Goal: Find specific page/section

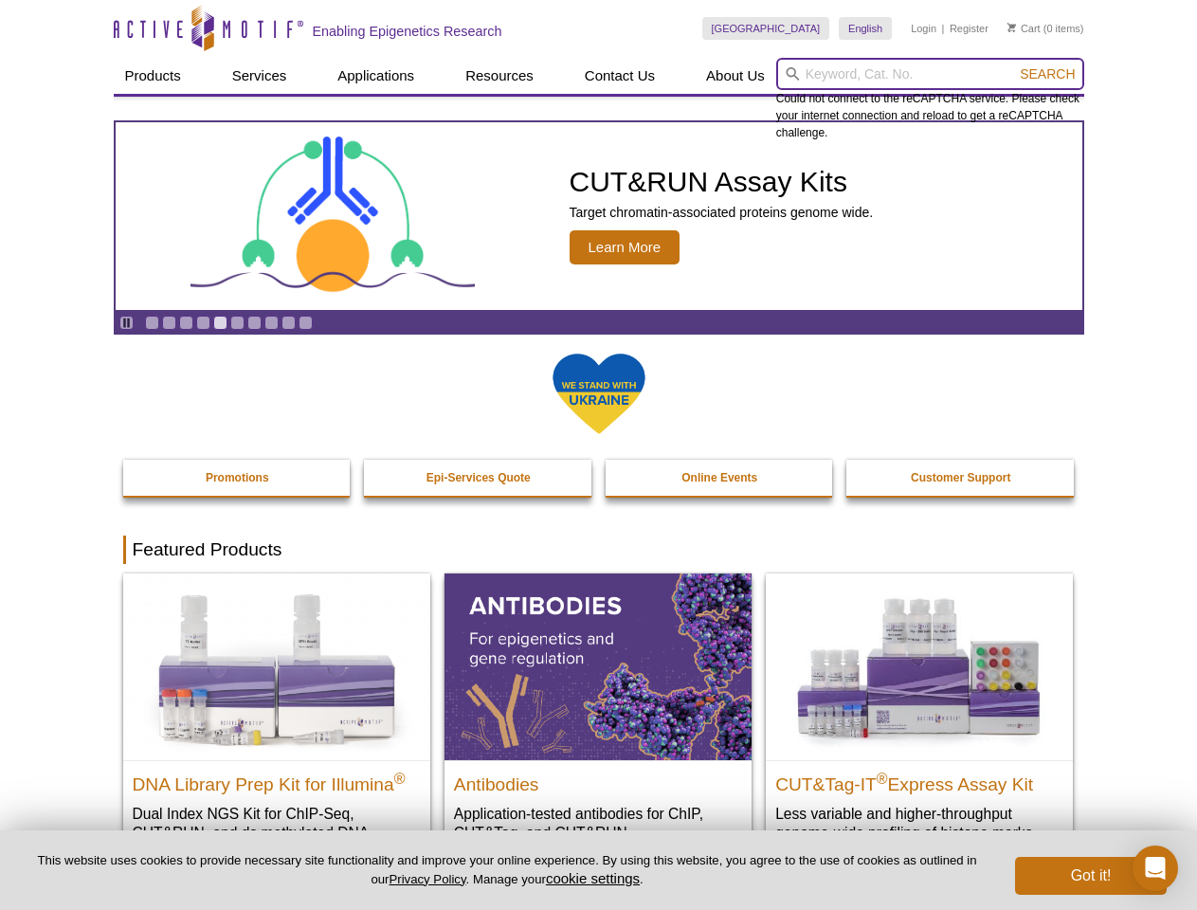
click at [930, 74] on input "search" at bounding box center [930, 74] width 308 height 32
click at [1048, 74] on span "Search" at bounding box center [1047, 73] width 55 height 15
click at [126, 322] on icon "Pause" at bounding box center [126, 323] width 12 height 12
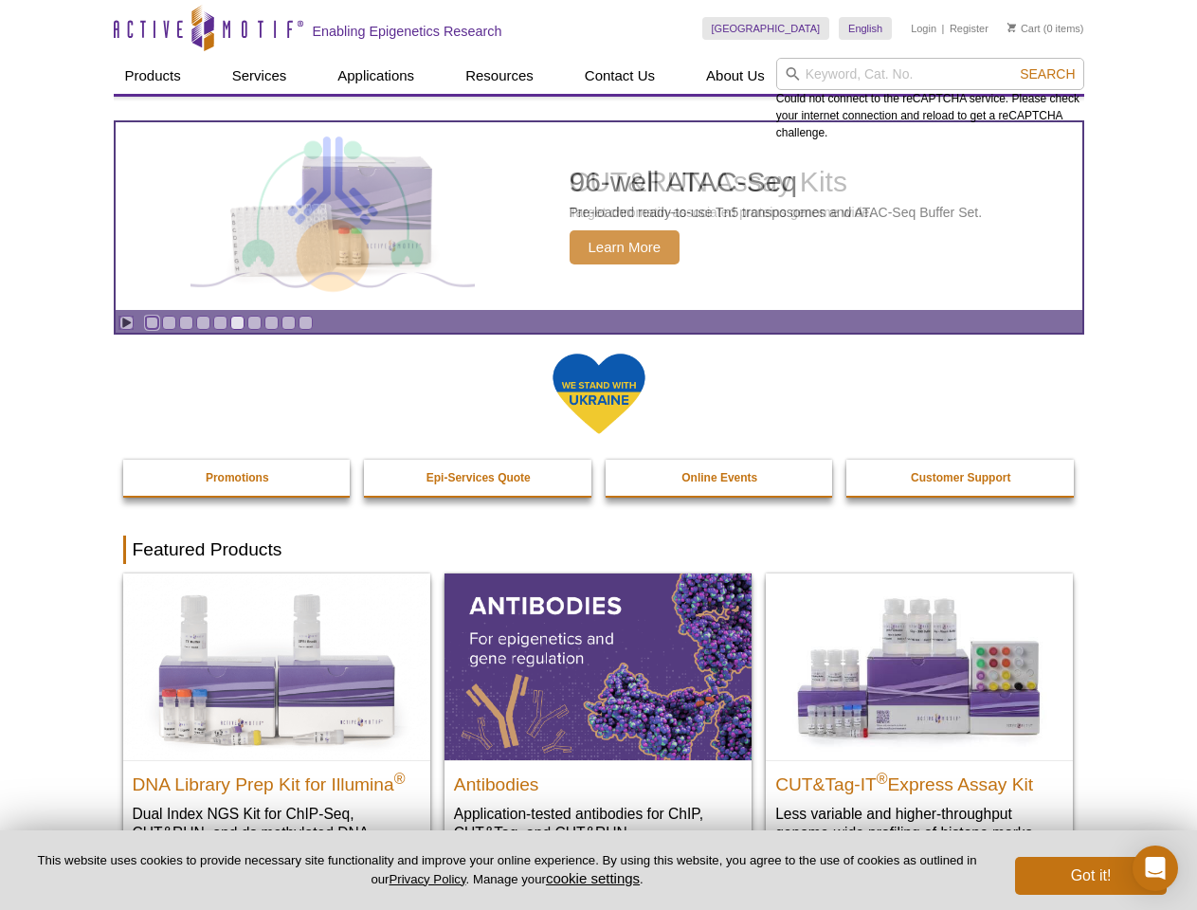
click at [152, 322] on link "Go to slide 1" at bounding box center [152, 323] width 14 height 14
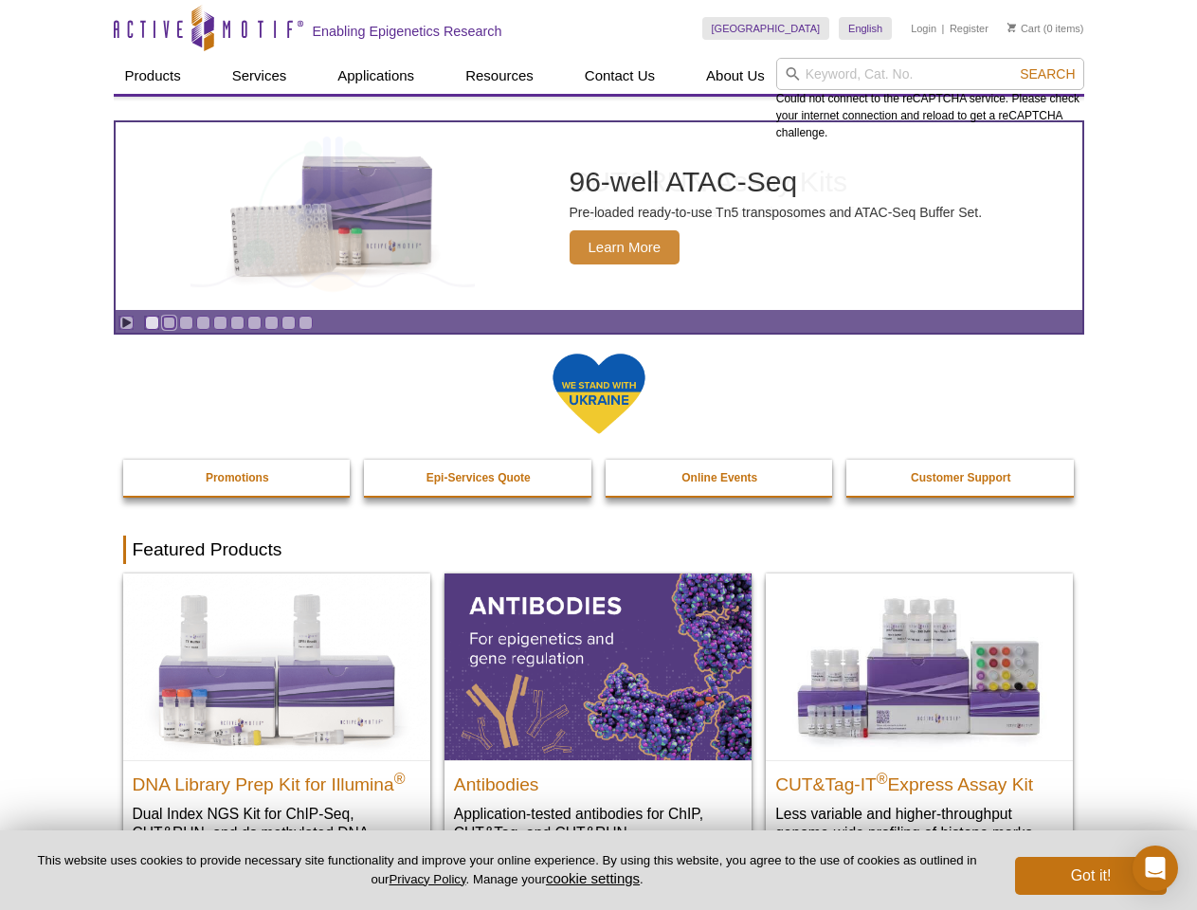
click at [169, 322] on link "Go to slide 2" at bounding box center [169, 323] width 14 height 14
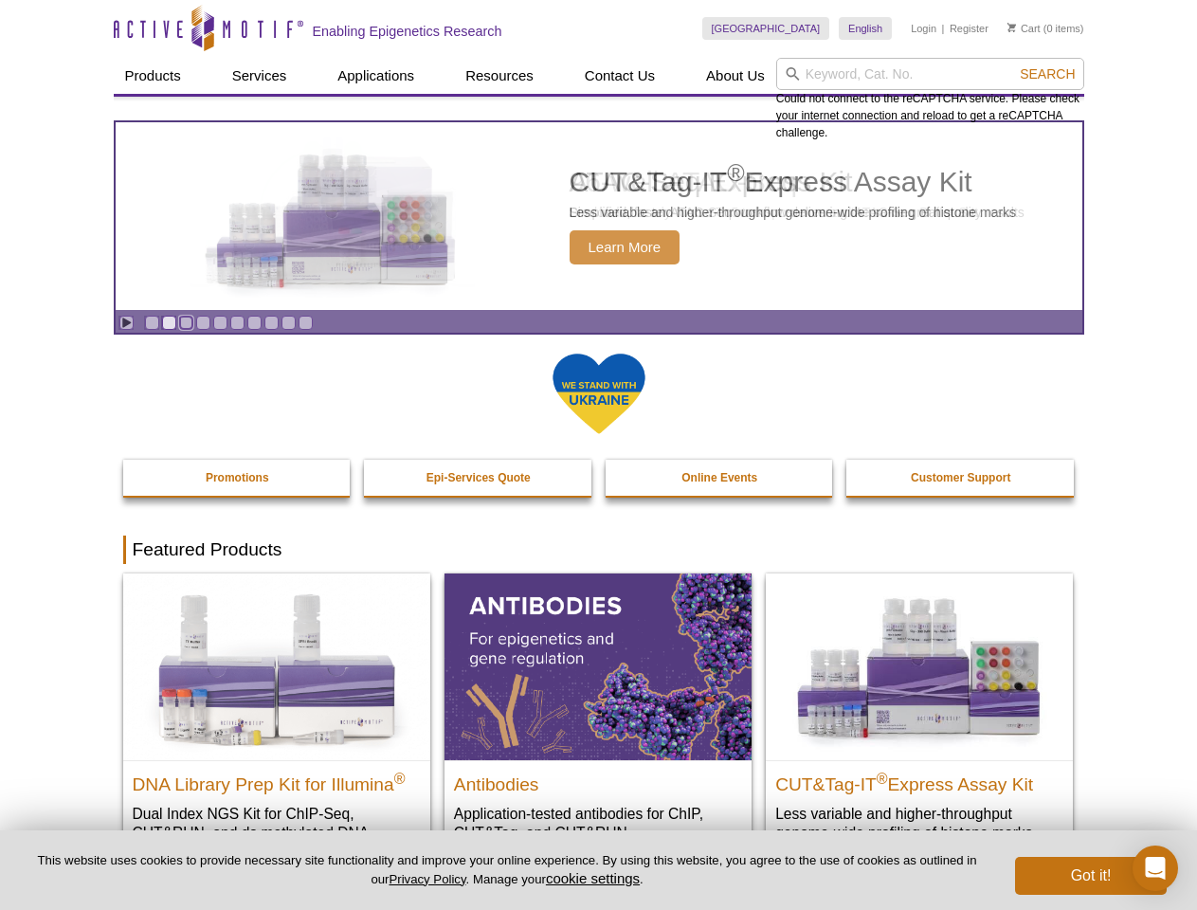
click at [186, 322] on link "Go to slide 3" at bounding box center [186, 323] width 14 height 14
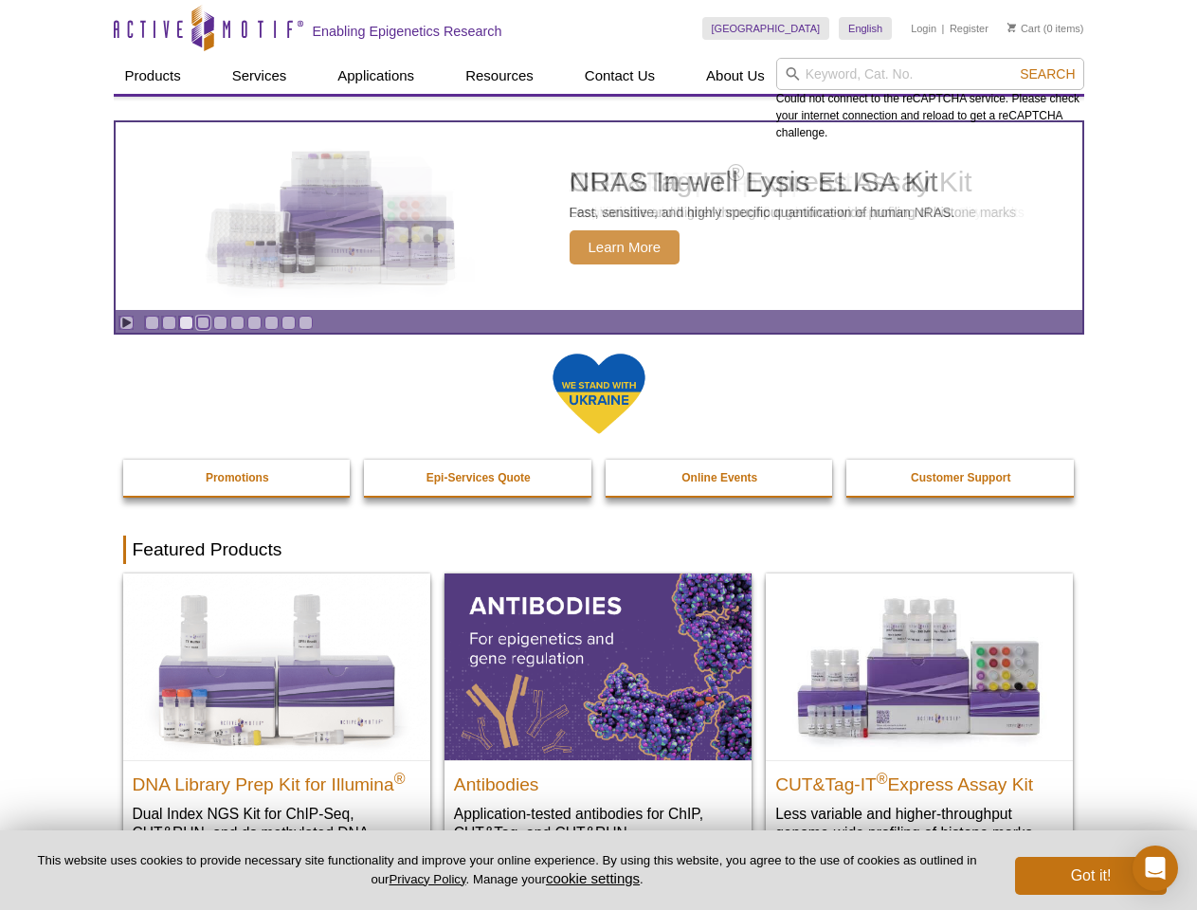
click at [203, 322] on link "Go to slide 4" at bounding box center [203, 323] width 14 height 14
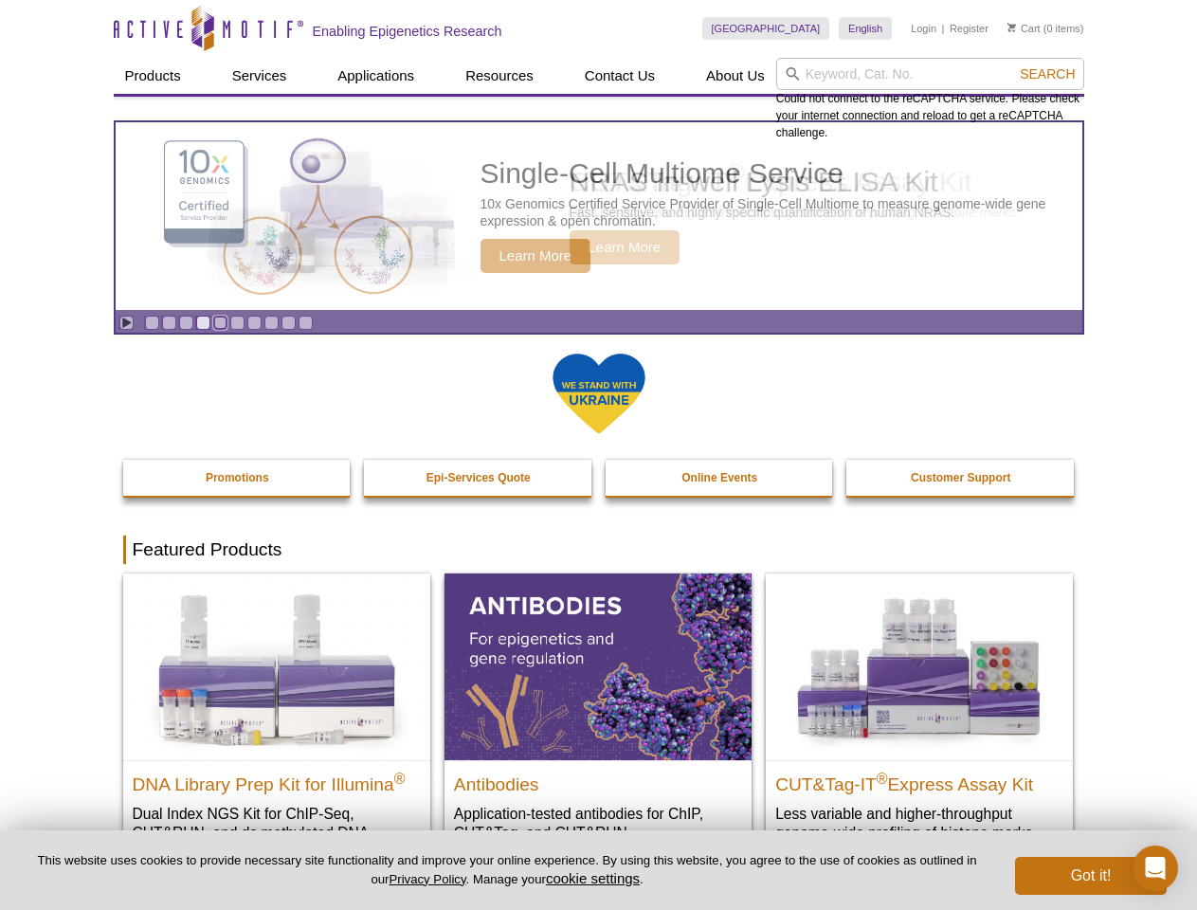
click at [220, 322] on link "Go to slide 5" at bounding box center [220, 323] width 14 height 14
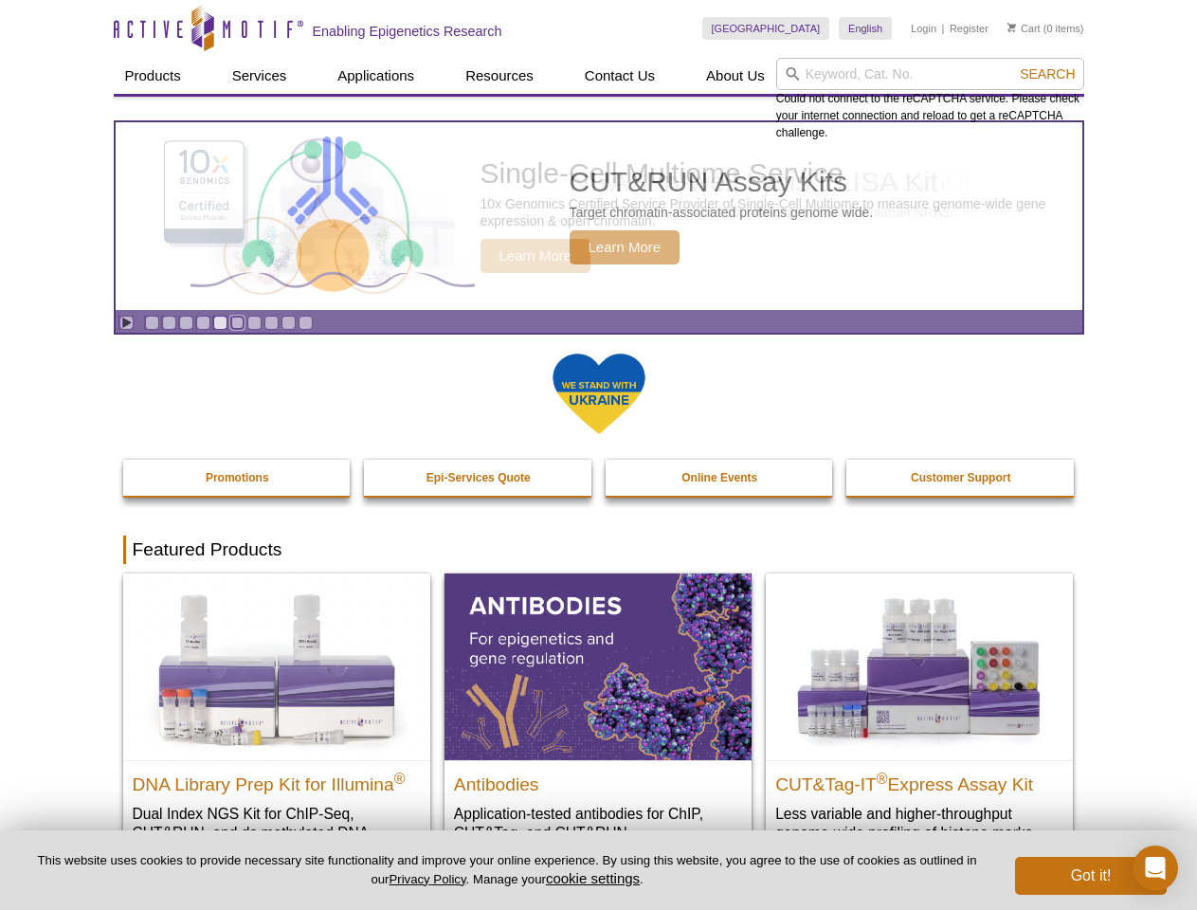
click at [237, 322] on link "Go to slide 6" at bounding box center [237, 323] width 14 height 14
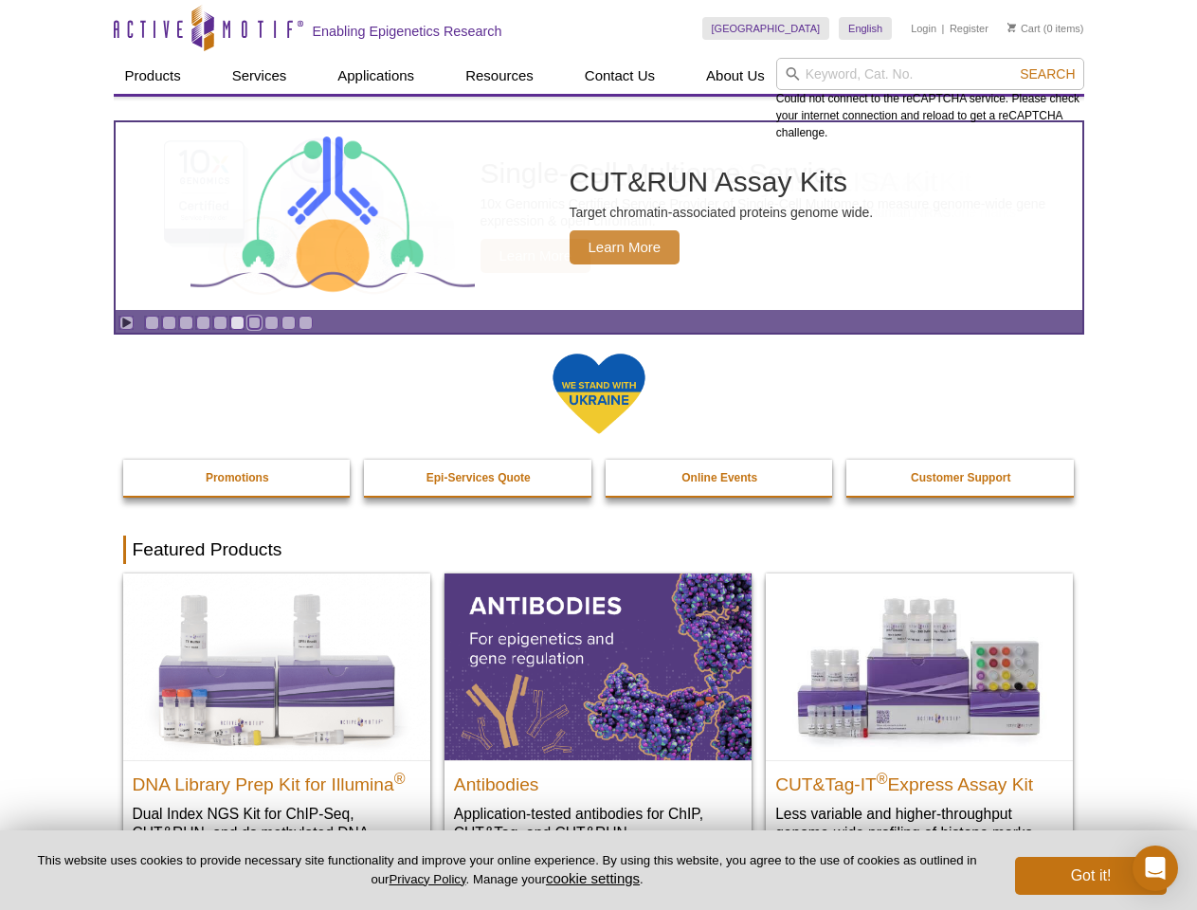
click at [254, 322] on link "Go to slide 7" at bounding box center [254, 323] width 14 height 14
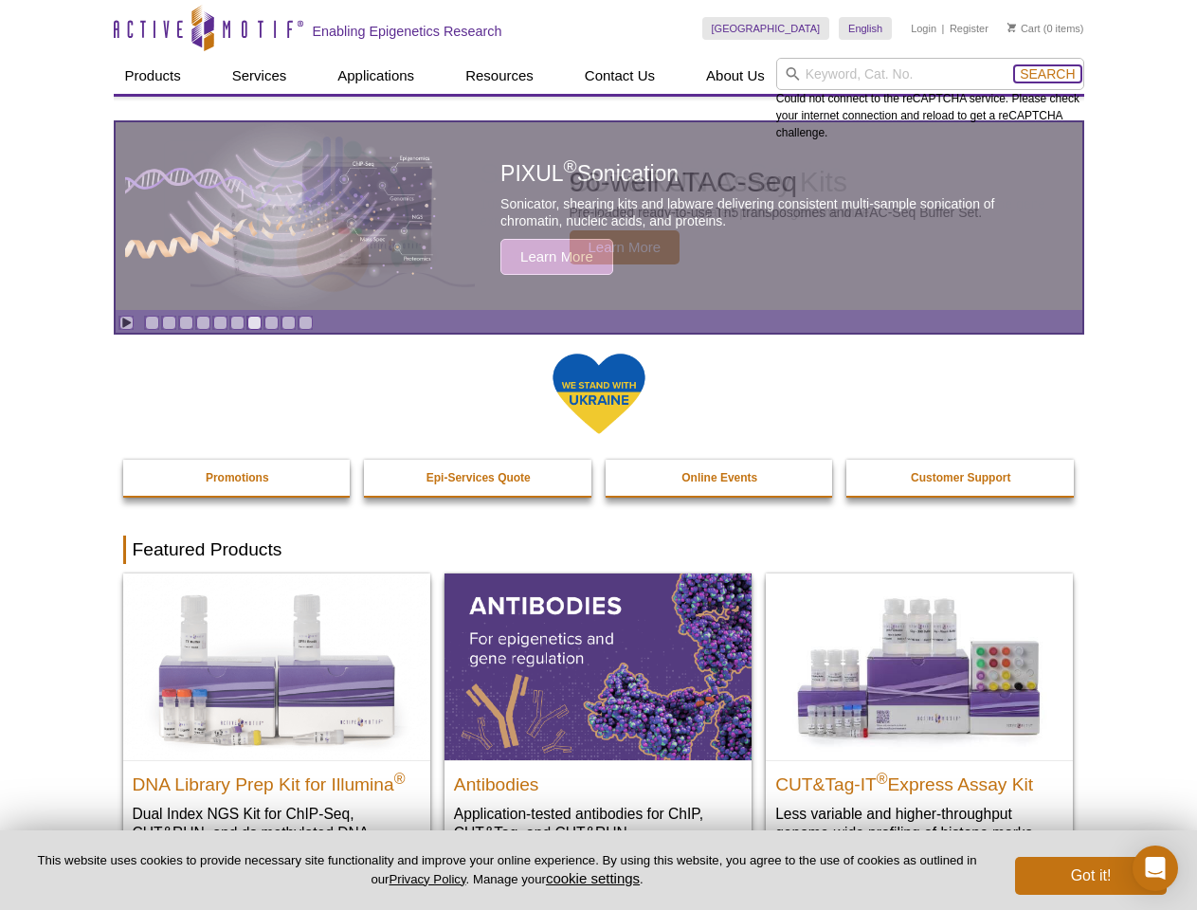
click at [1048, 74] on span "Search" at bounding box center [1047, 73] width 55 height 15
